Goal: Task Accomplishment & Management: Manage account settings

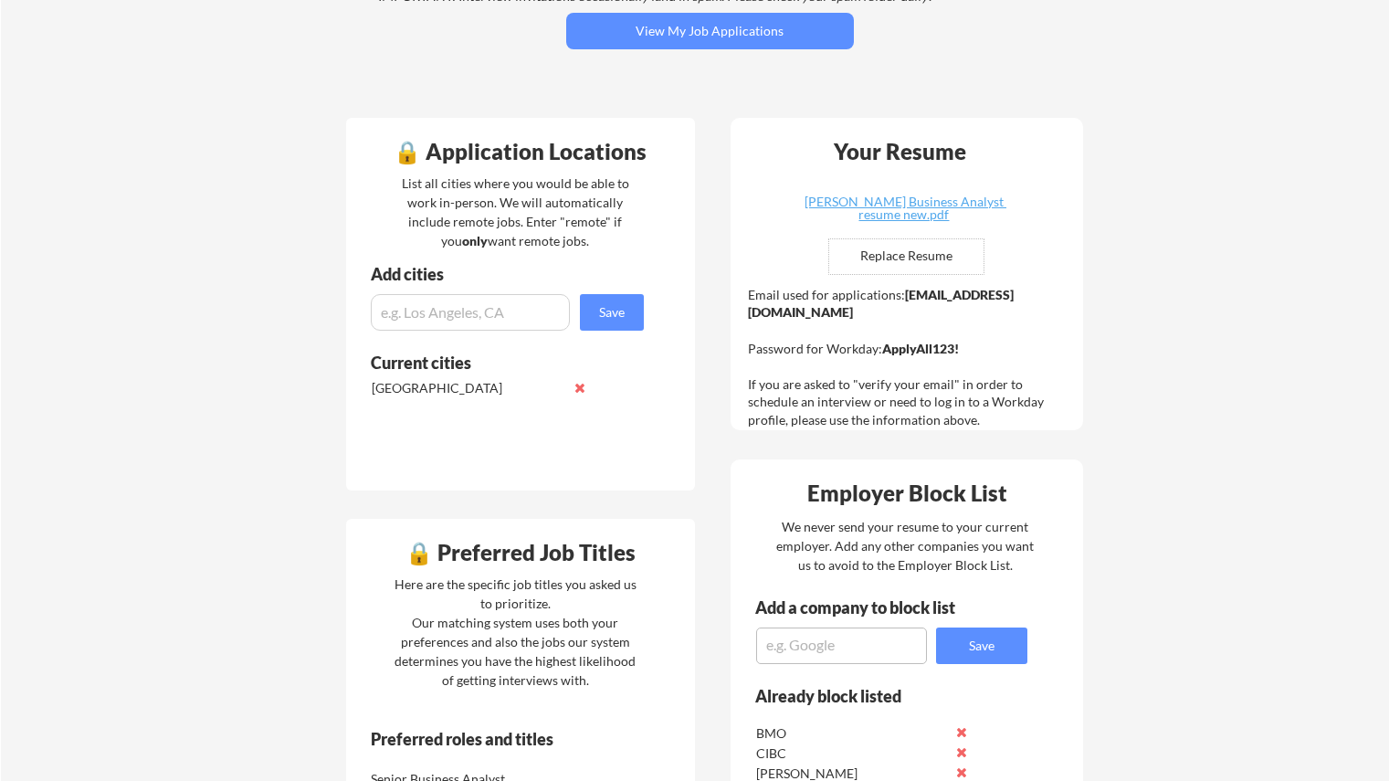
scroll to position [548, 0]
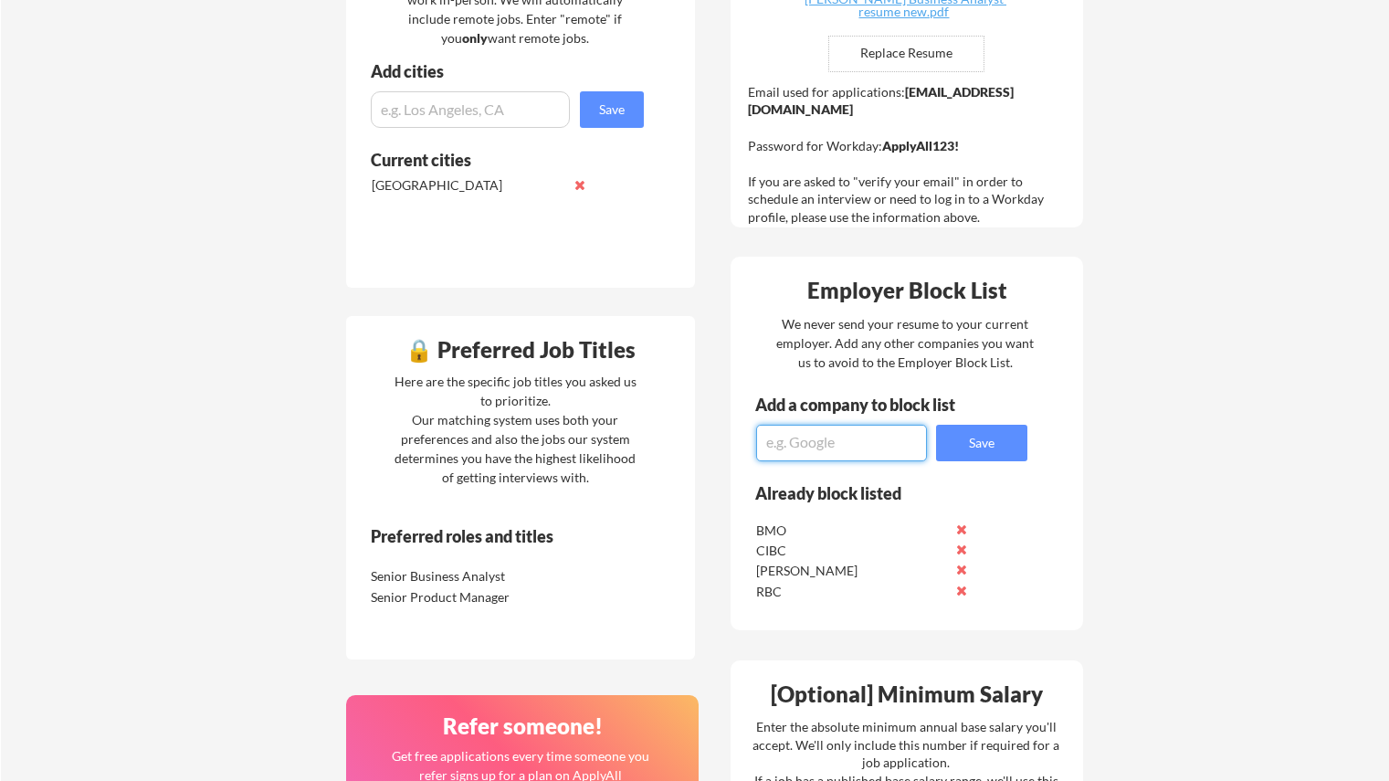
click at [879, 425] on textarea at bounding box center [841, 443] width 171 height 37
type textarea "TD"
click at [989, 436] on button "Save" at bounding box center [981, 443] width 91 height 37
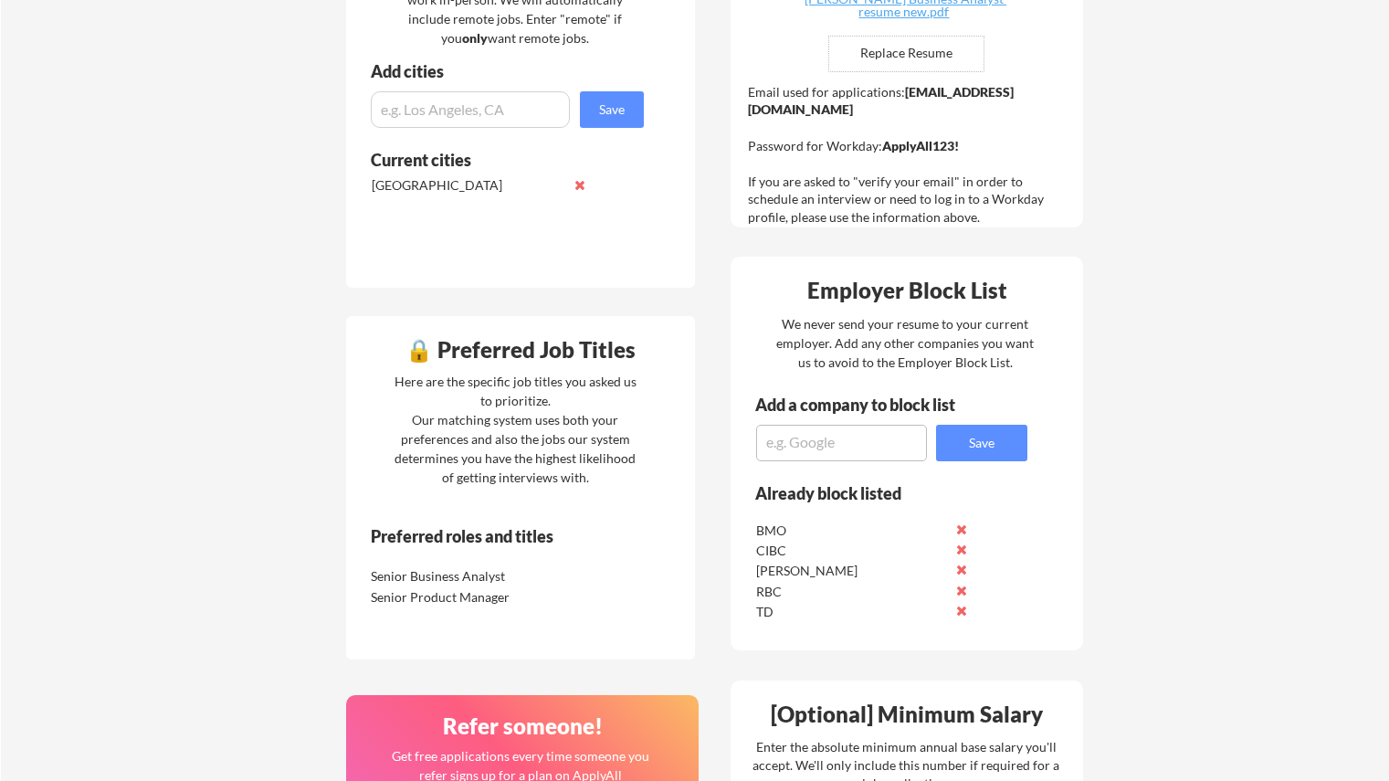
click at [868, 446] on textarea at bounding box center [841, 443] width 171 height 37
type textarea "Citi bank"
click at [955, 445] on button "Save" at bounding box center [981, 443] width 91 height 37
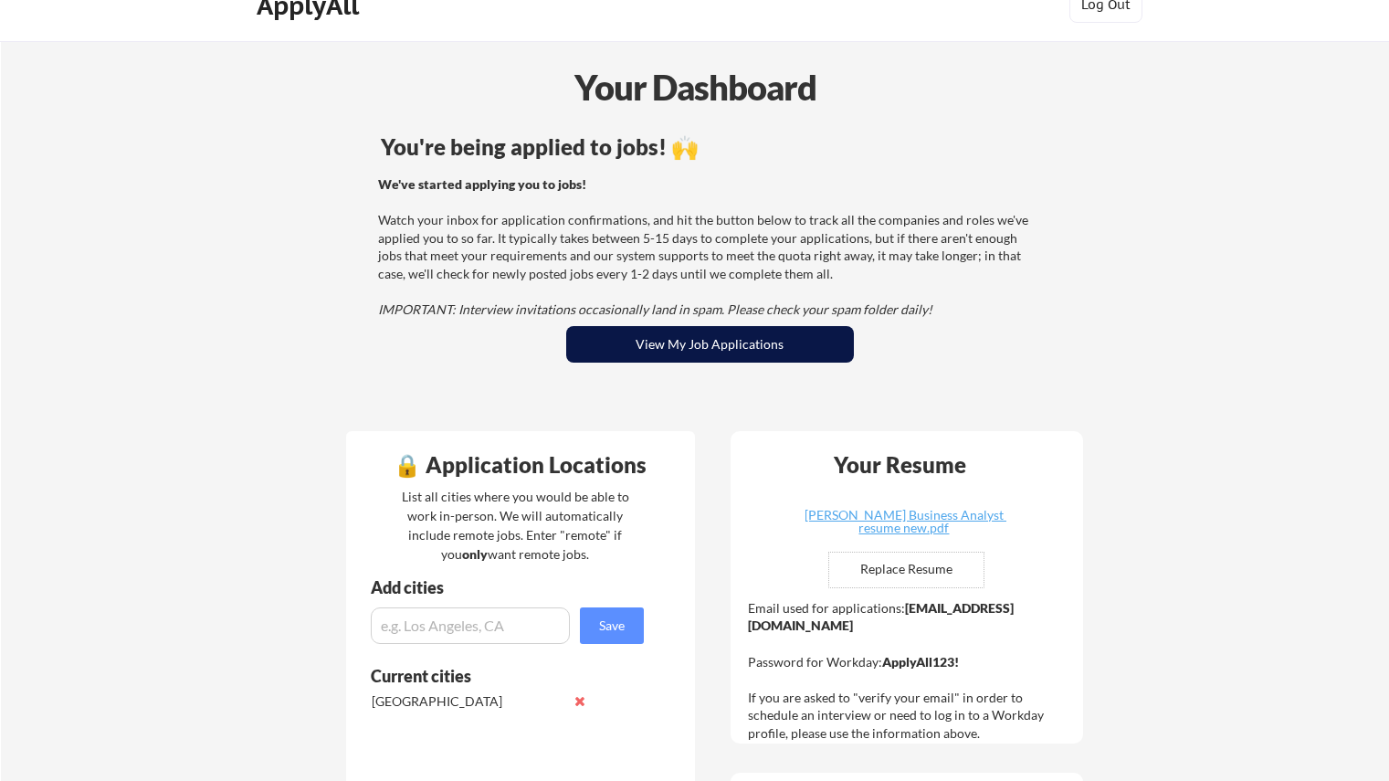
scroll to position [0, 0]
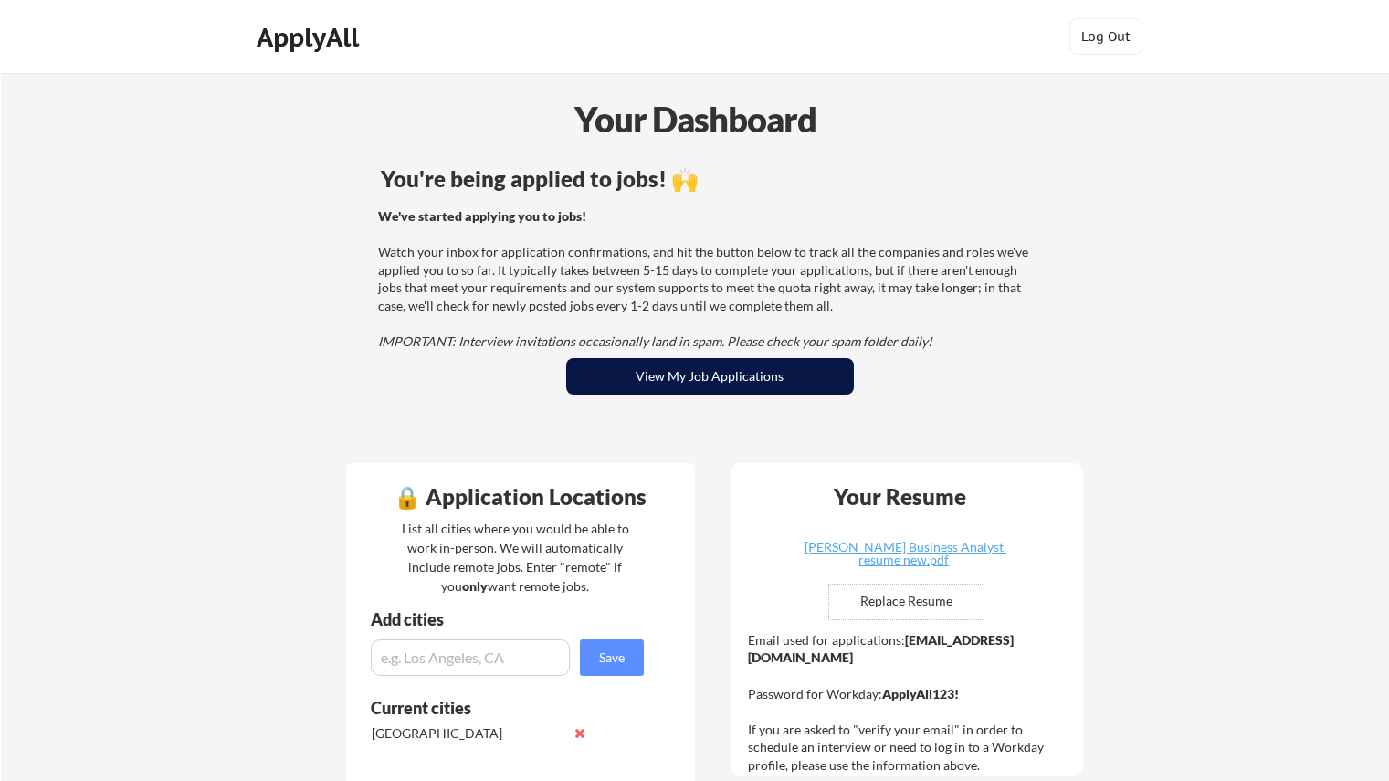
click at [707, 383] on button "View My Job Applications" at bounding box center [710, 376] width 288 height 37
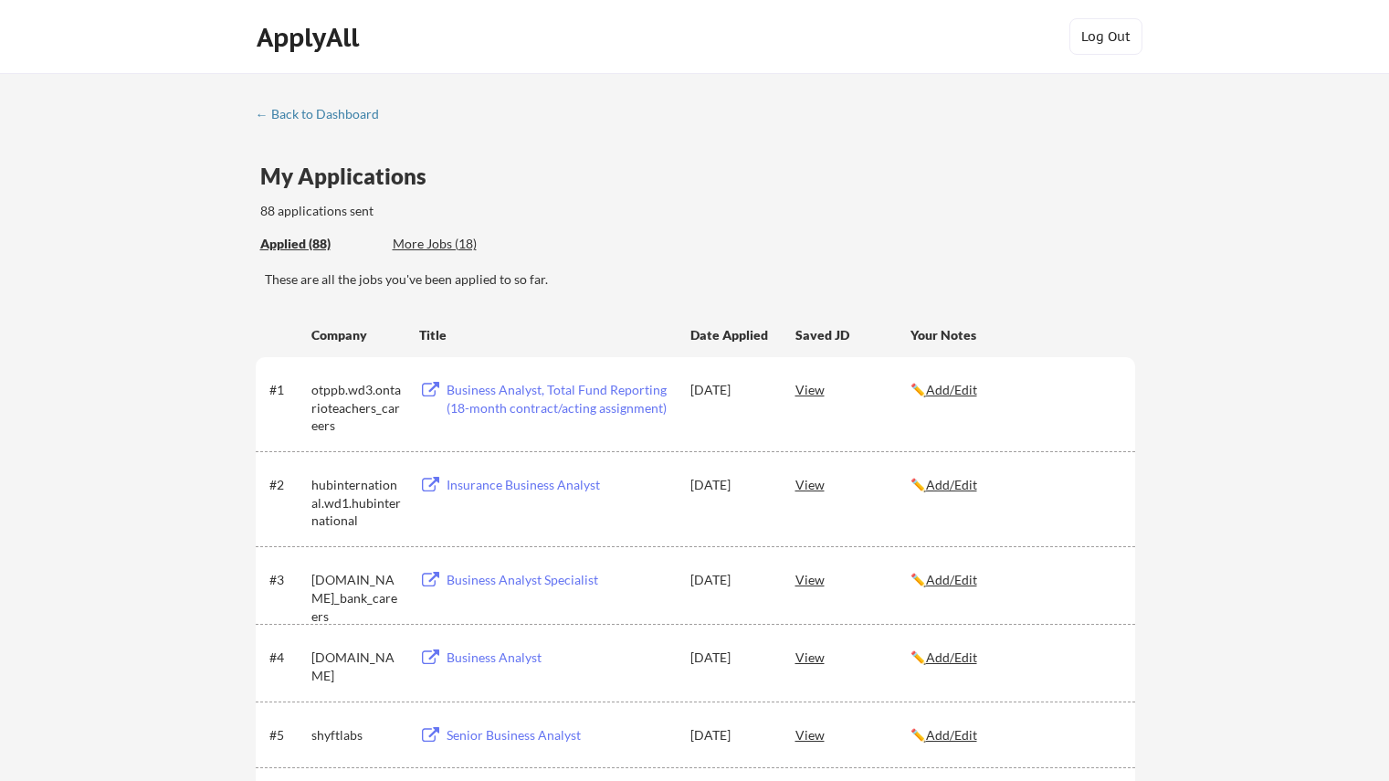
click at [449, 245] on div "More Jobs (18)" at bounding box center [460, 244] width 134 height 18
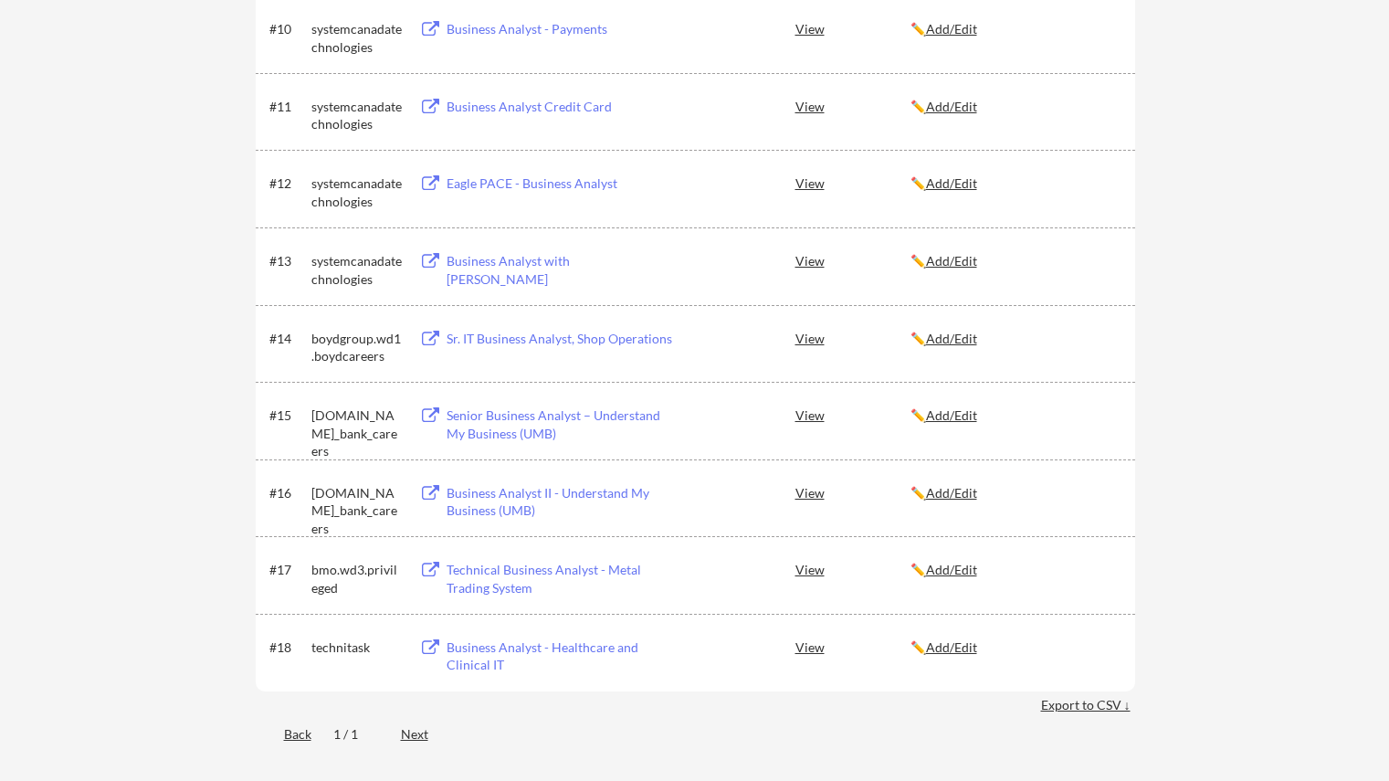
scroll to position [1187, 0]
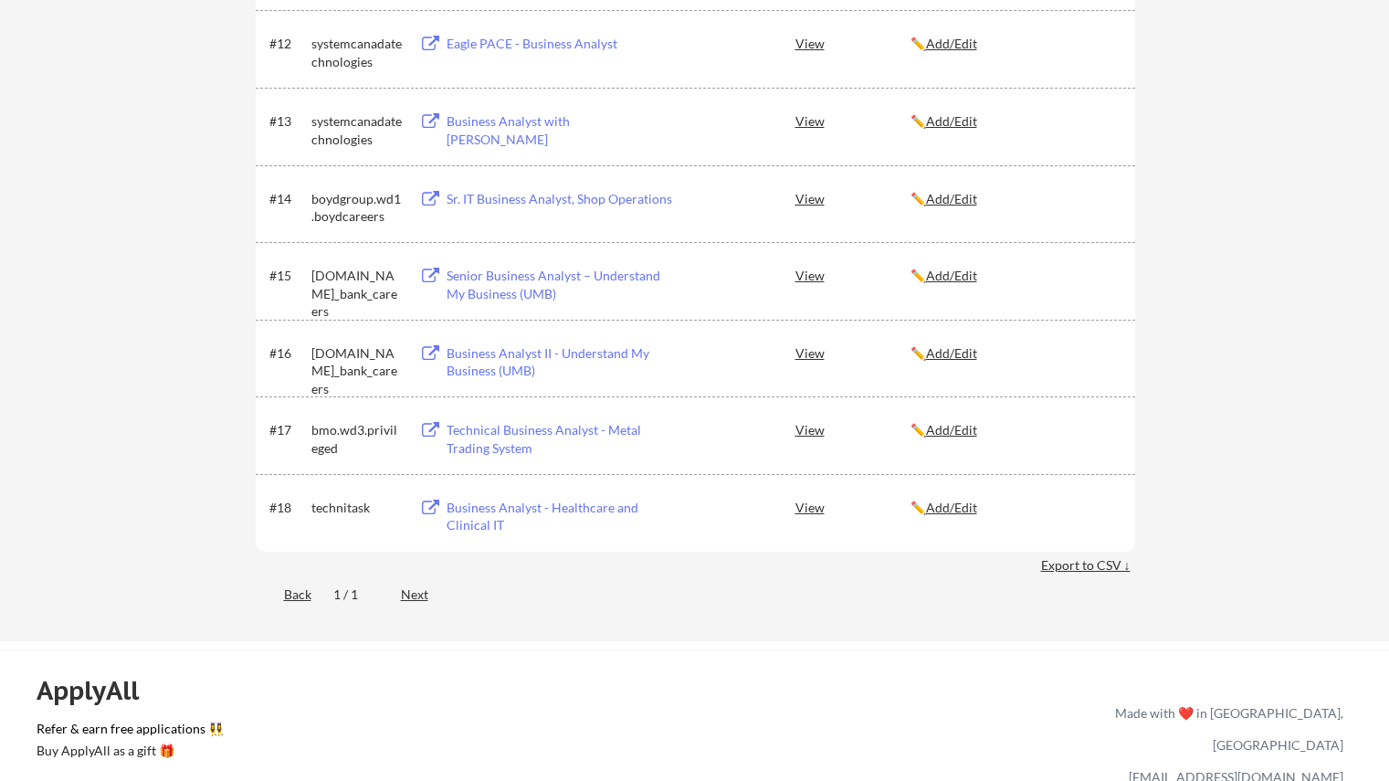
click at [521, 517] on div "Business Analyst - Healthcare and Clinical IT" at bounding box center [560, 517] width 227 height 36
